Goal: Information Seeking & Learning: Learn about a topic

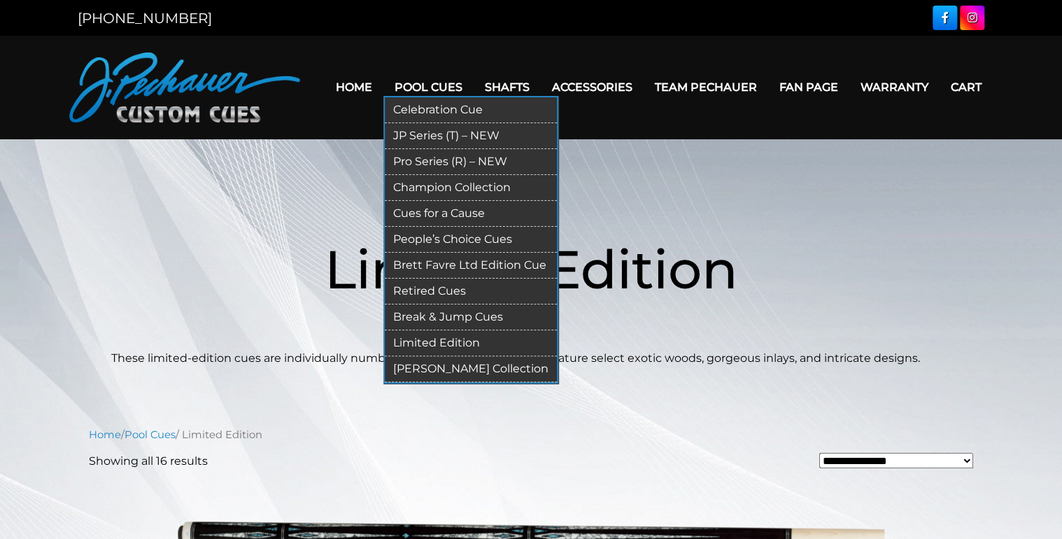
click at [430, 106] on link "Celebration Cue" at bounding box center [471, 110] width 172 height 26
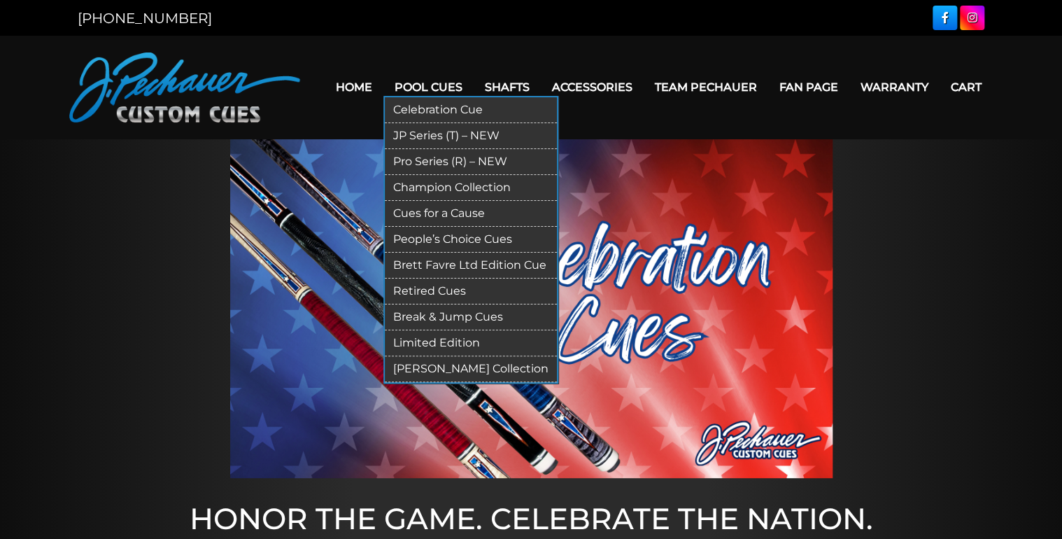
click at [439, 218] on link "Cues for a Cause" at bounding box center [471, 214] width 172 height 26
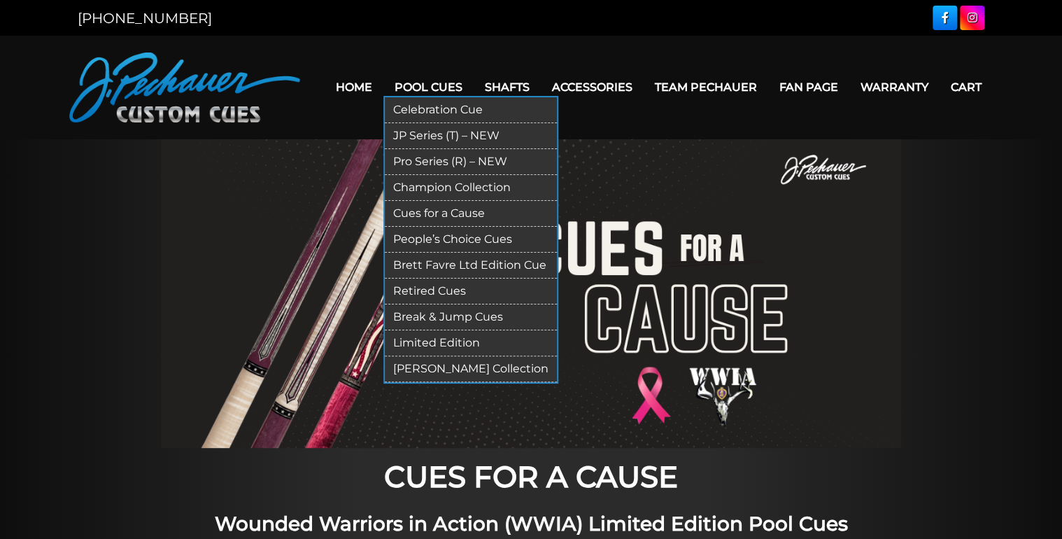
click at [433, 339] on link "Limited Edition" at bounding box center [471, 343] width 172 height 26
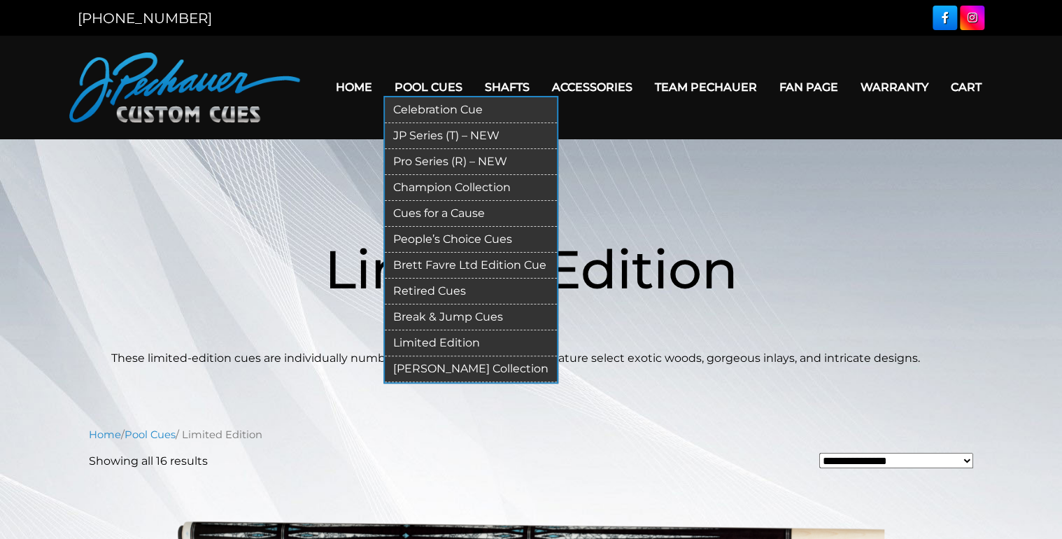
click at [449, 294] on link "Retired Cues" at bounding box center [471, 291] width 172 height 26
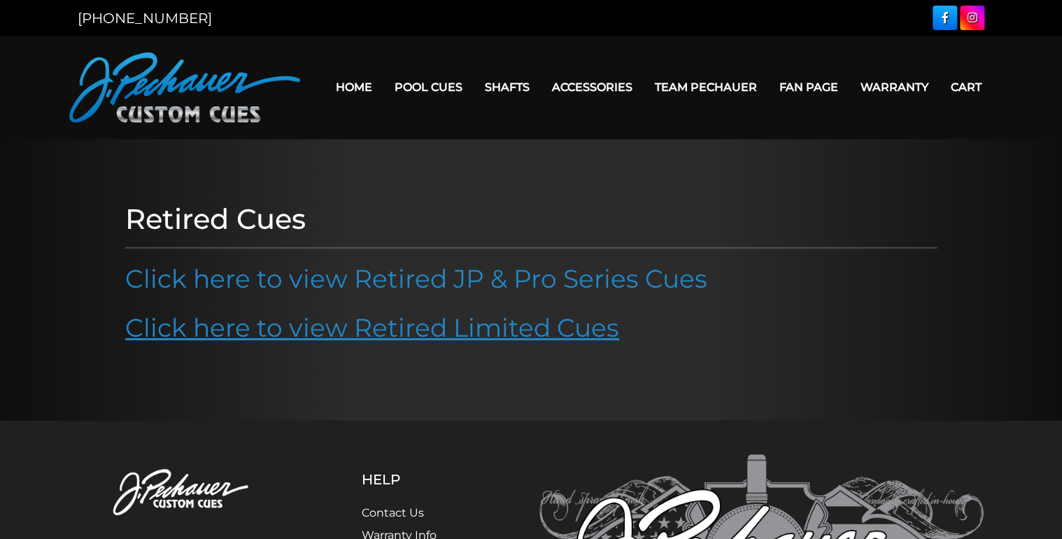
click at [399, 334] on link "Click here to view Retired Limited Cues" at bounding box center [372, 327] width 494 height 31
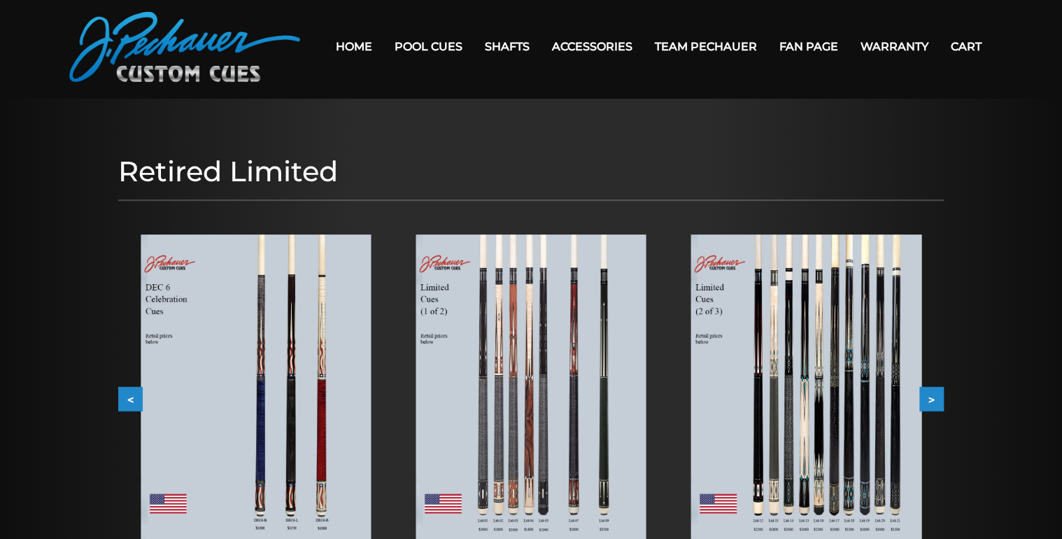
scroll to position [112, 0]
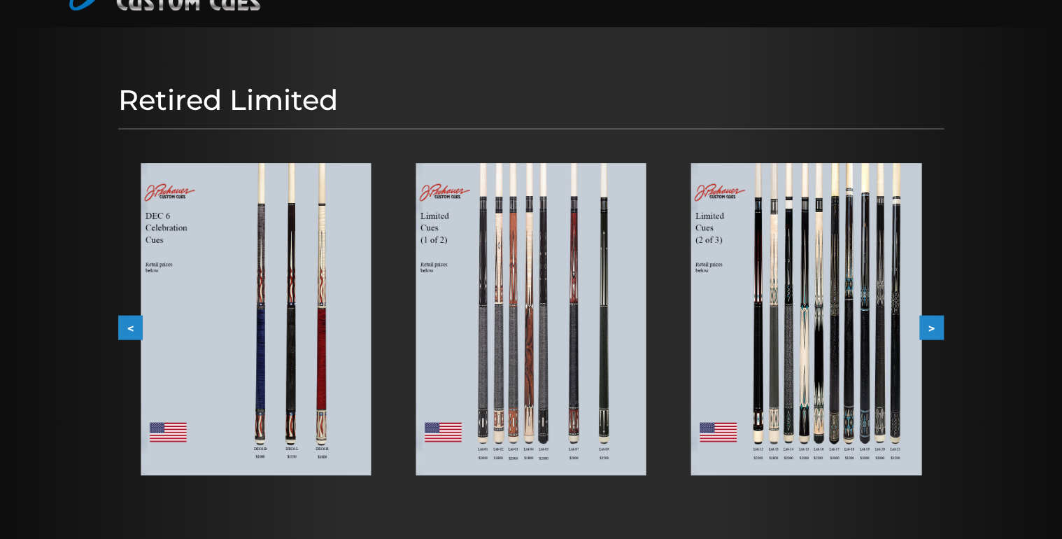
click at [283, 228] on img at bounding box center [256, 319] width 230 height 312
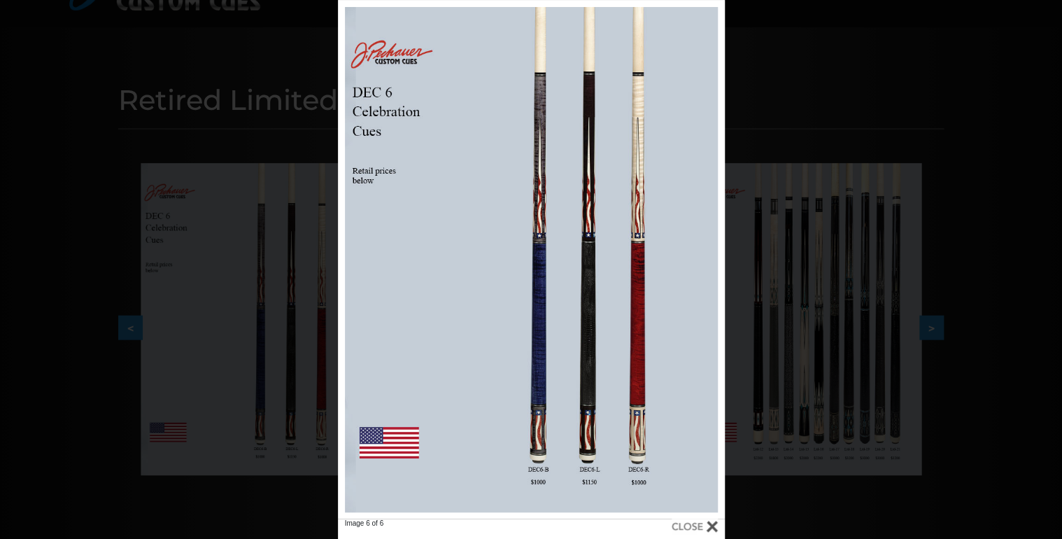
click at [730, 153] on div "Image 6 of 6" at bounding box center [531, 269] width 1062 height 539
